Goal: Task Accomplishment & Management: Use online tool/utility

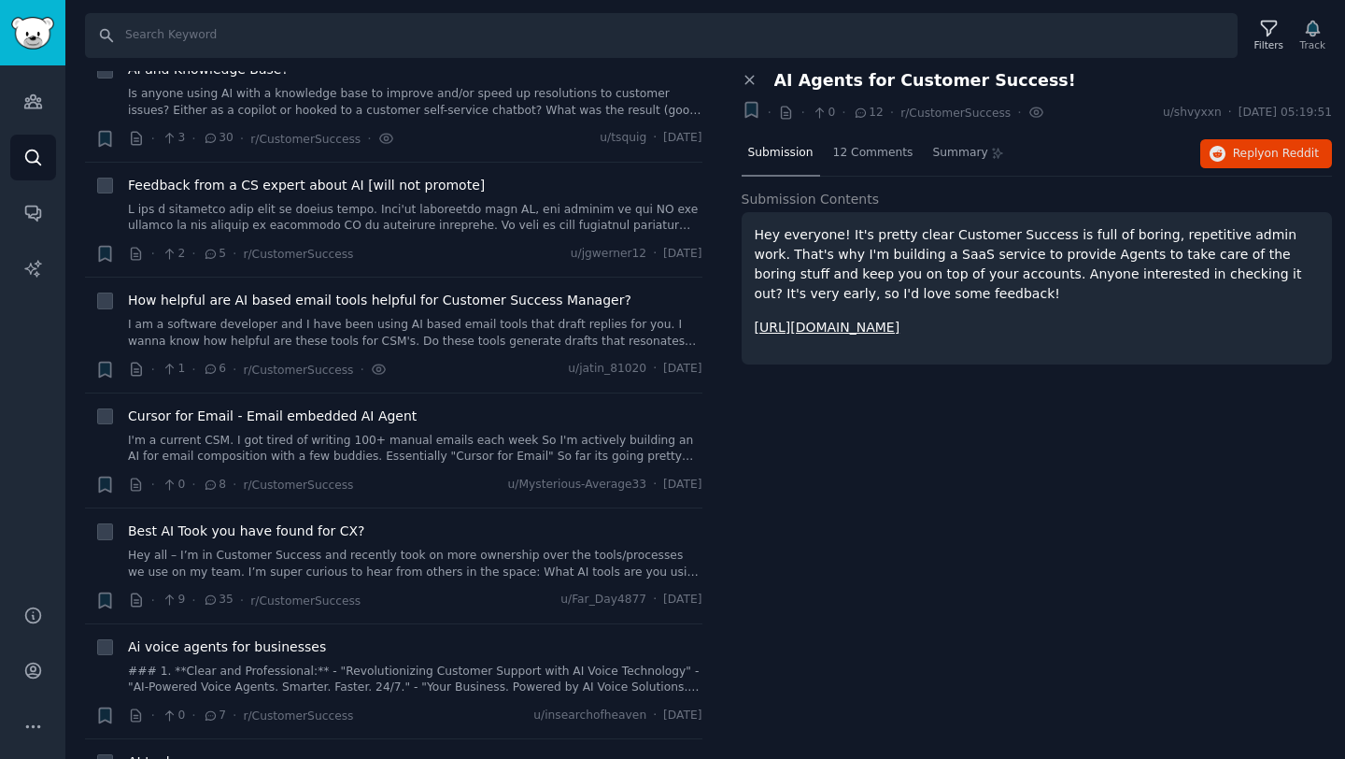
scroll to position [1656, 0]
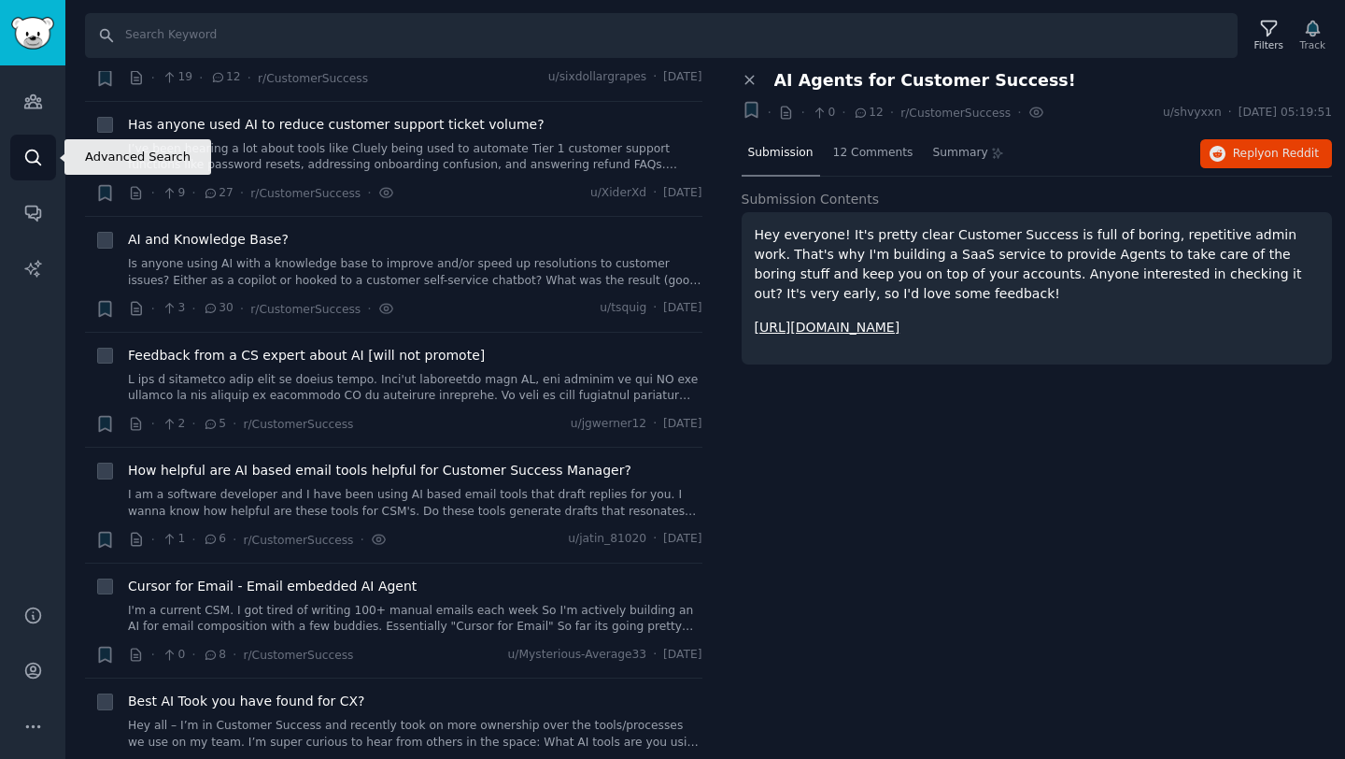
click at [27, 149] on icon "Sidebar" at bounding box center [32, 156] width 15 height 15
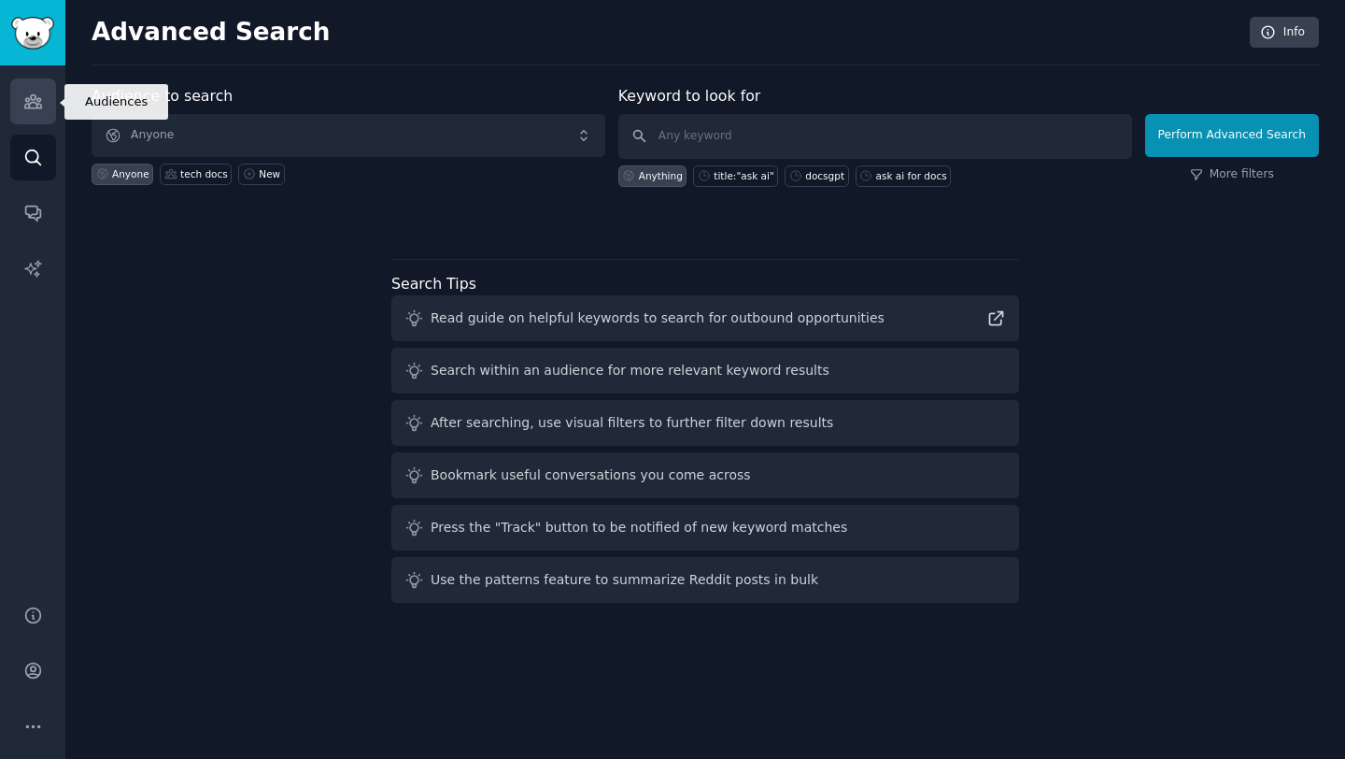
click at [35, 101] on icon "Sidebar" at bounding box center [33, 102] width 20 height 20
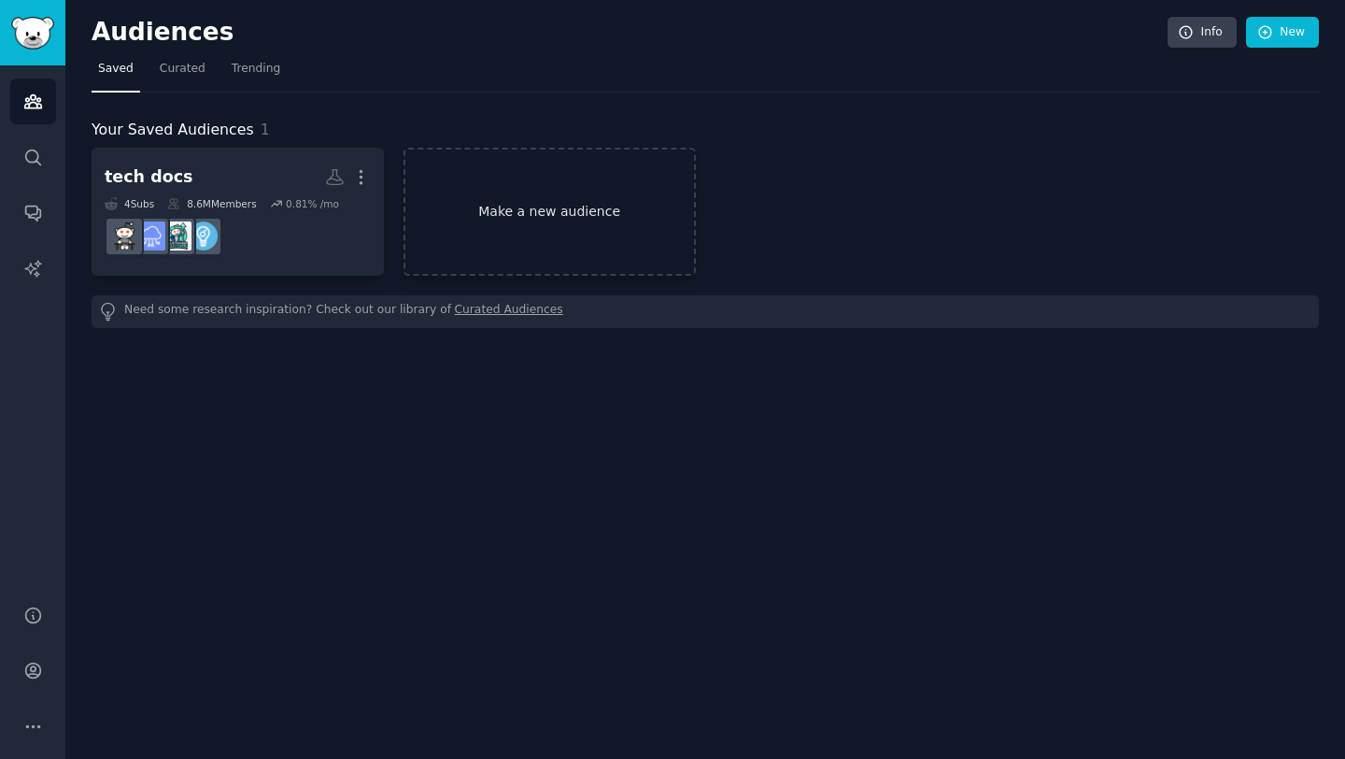
click at [504, 213] on link "Make a new audience" at bounding box center [550, 212] width 292 height 128
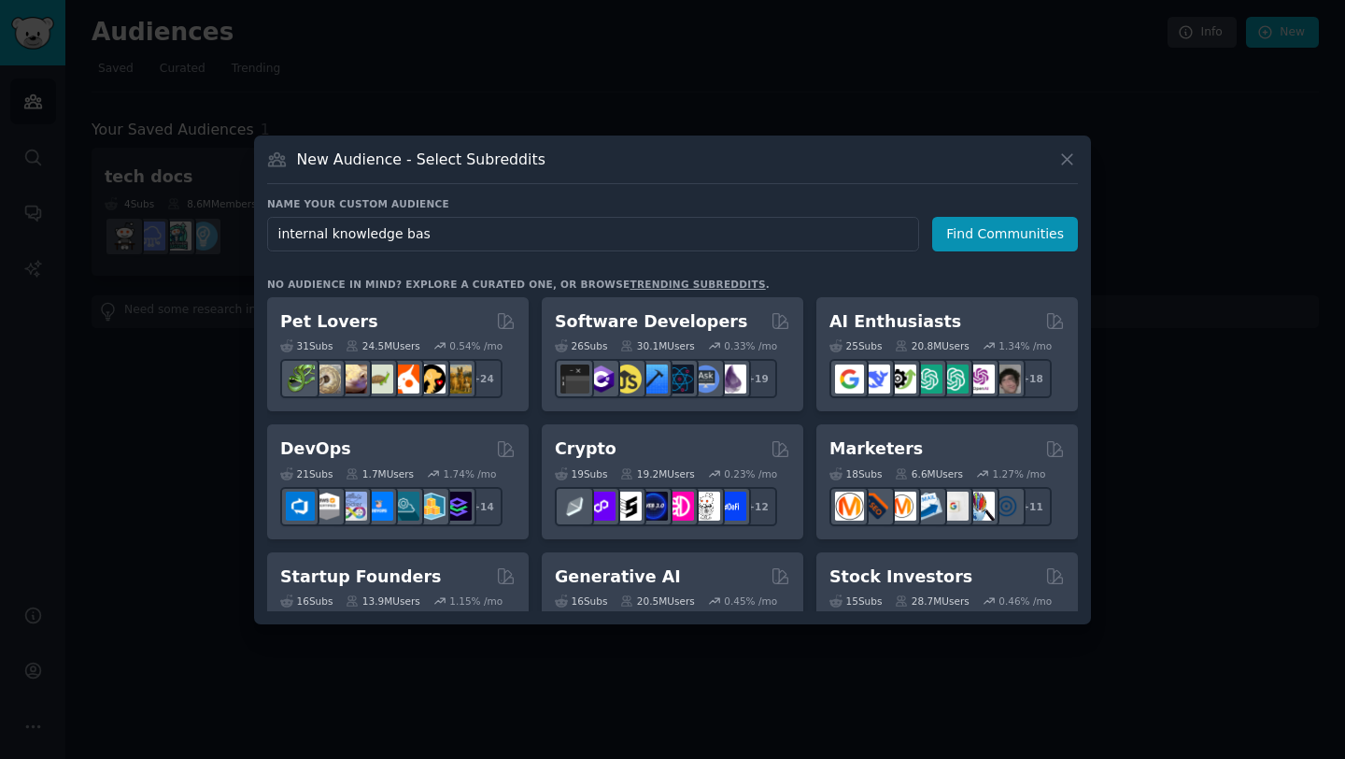
type input "internal knowledge base"
click button "Find Communities" at bounding box center [1005, 234] width 146 height 35
